Goal: Navigation & Orientation: Find specific page/section

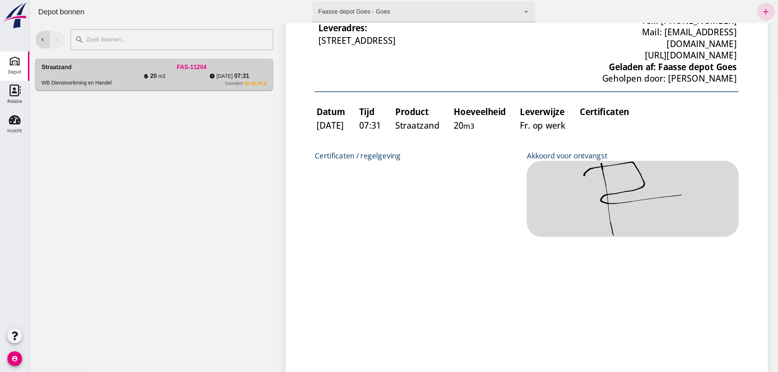
scroll to position [204, 0]
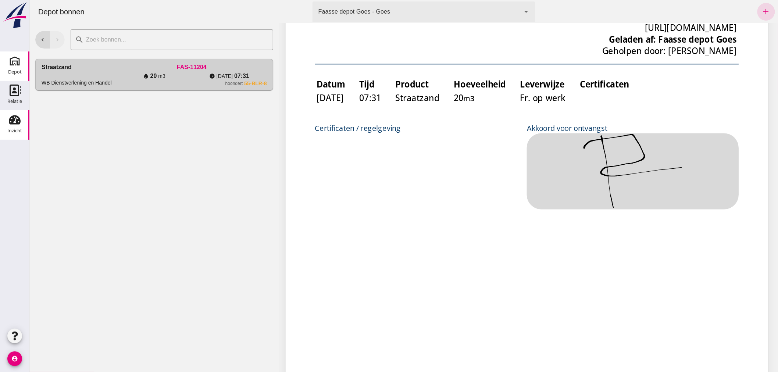
click at [12, 123] on use at bounding box center [15, 119] width 12 height 9
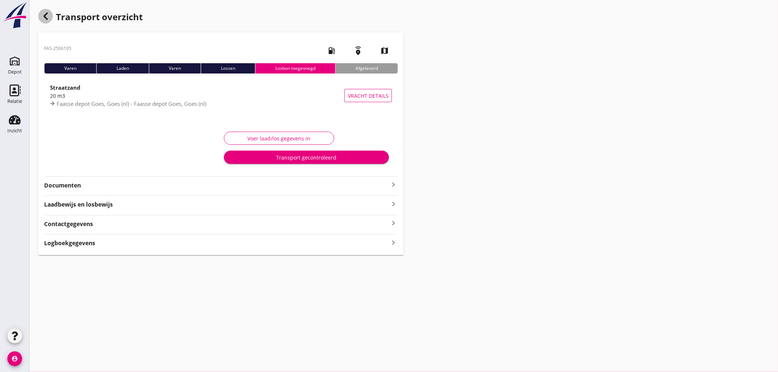
click at [45, 12] on icon "button" at bounding box center [45, 16] width 9 height 9
click at [10, 122] on icon "Inzicht" at bounding box center [15, 120] width 12 height 12
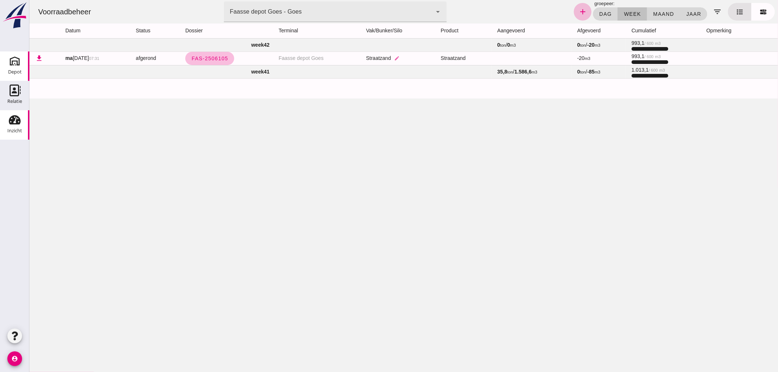
click at [11, 71] on div "Depot" at bounding box center [15, 72] width 14 height 5
